Goal: Book appointment/travel/reservation

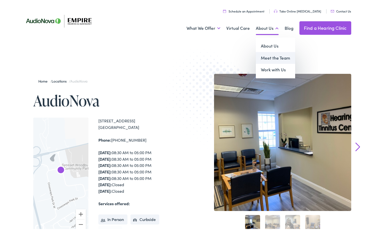
click at [267, 55] on link "Meet the Team" at bounding box center [275, 57] width 39 height 12
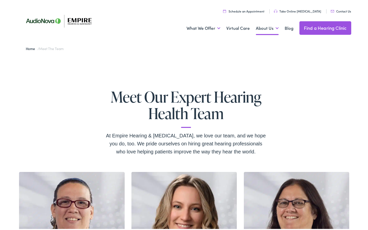
click at [257, 10] on link "Schedule an Appointment" at bounding box center [243, 10] width 41 height 4
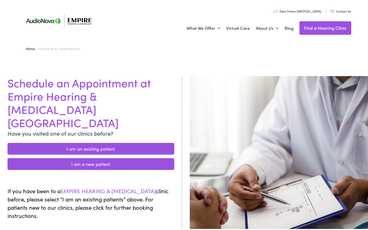
click at [114, 142] on link "I am an existing patient" at bounding box center [91, 148] width 167 height 12
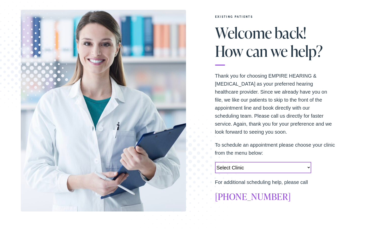
scroll to position [2, 0]
